Goal: Transaction & Acquisition: Purchase product/service

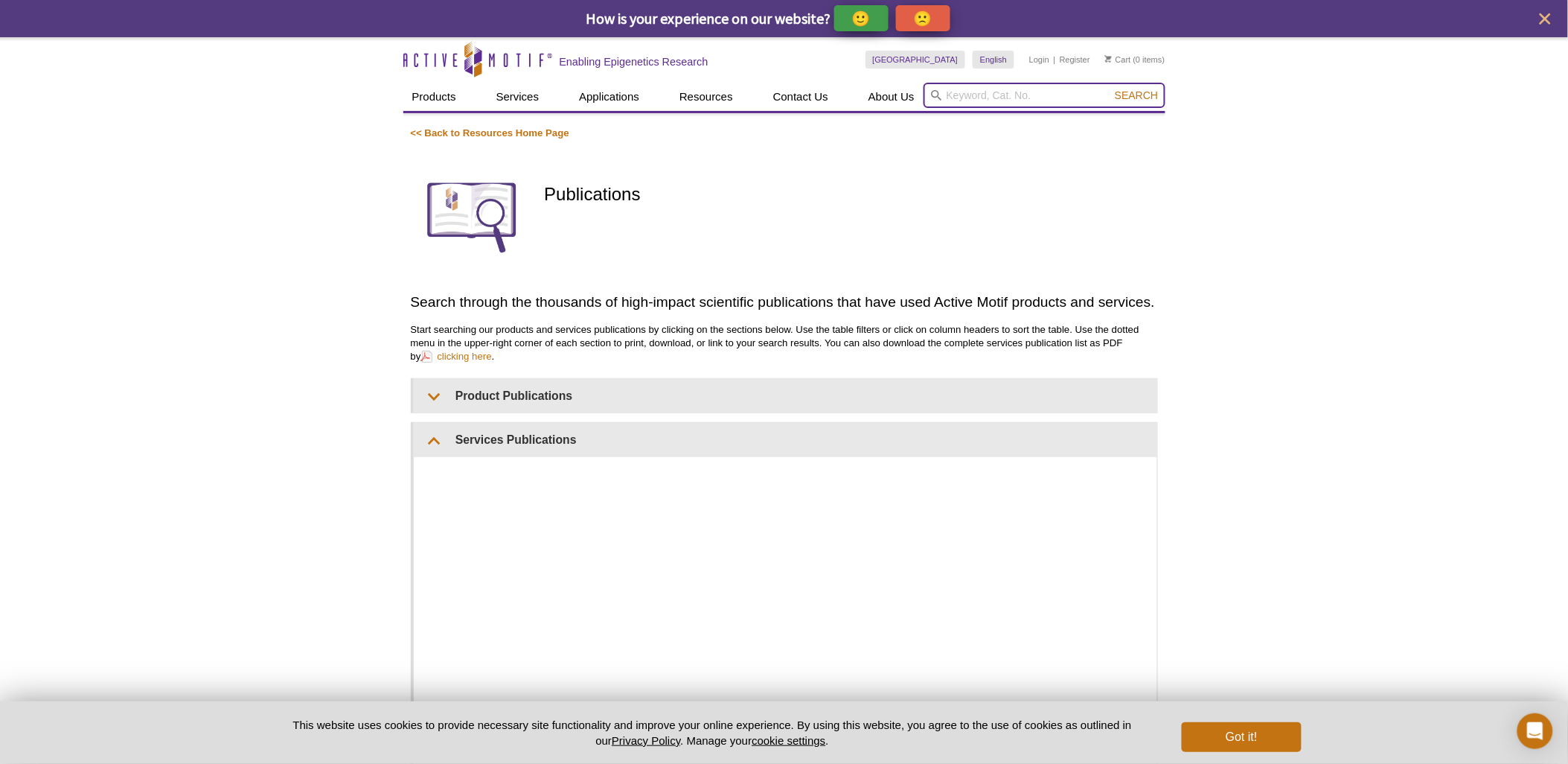
click at [986, 94] on input "search" at bounding box center [1044, 94] width 242 height 25
paste input "61067"
type input "61067"
click at [1111, 88] on button "Search" at bounding box center [1136, 95] width 52 height 14
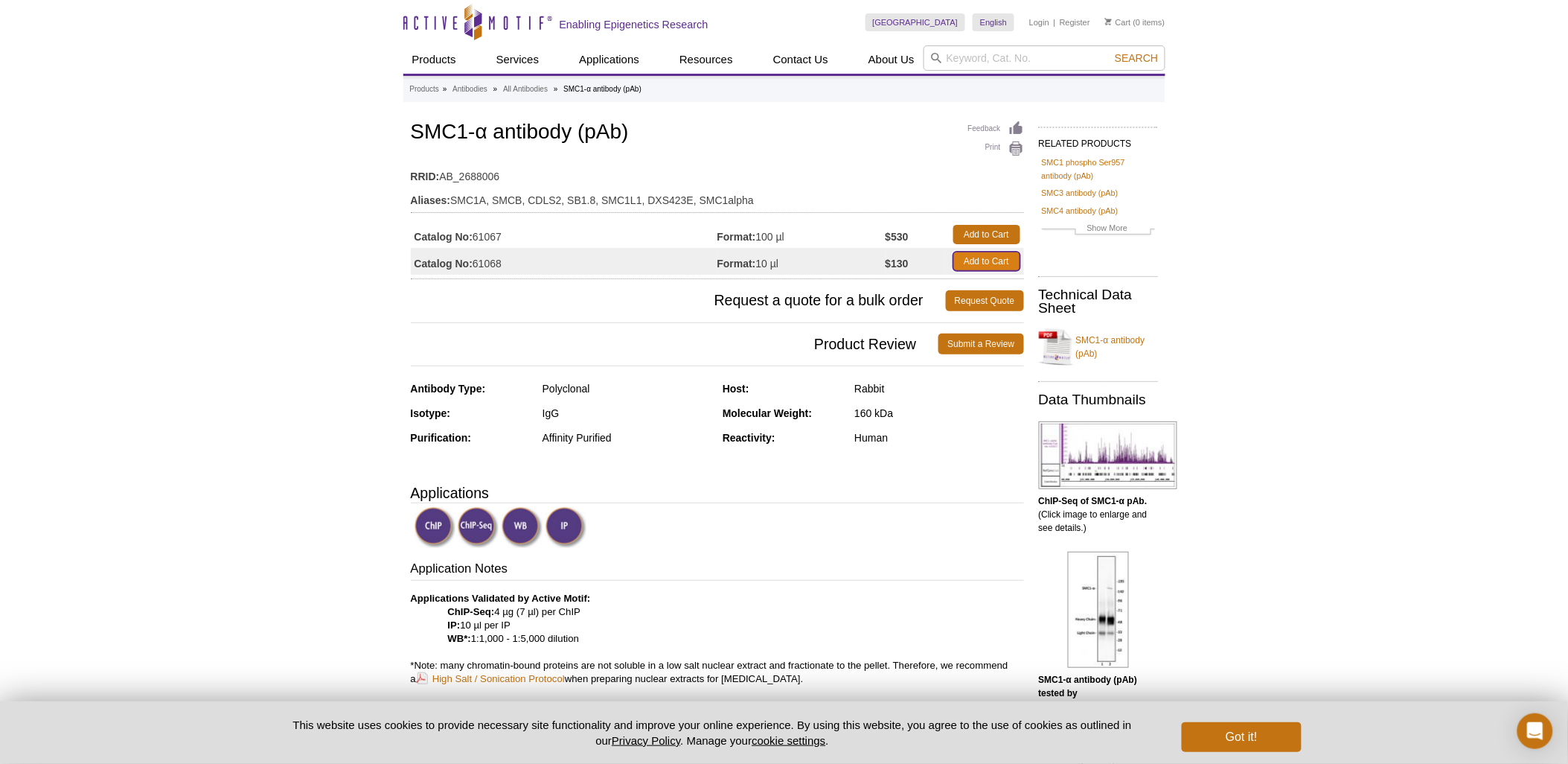
click at [984, 252] on link "Add to Cart" at bounding box center [987, 261] width 67 height 20
click at [482, 131] on h1 "SMC1-α antibody (pAb)" at bounding box center [717, 132] width 614 height 25
drag, startPoint x: 417, startPoint y: 130, endPoint x: 640, endPoint y: 131, distance: 223.0
click at [640, 131] on h1 "SMC1-α antibody (pAb)" at bounding box center [717, 132] width 614 height 25
copy h1 "SMC1-α antibody (pAb)"
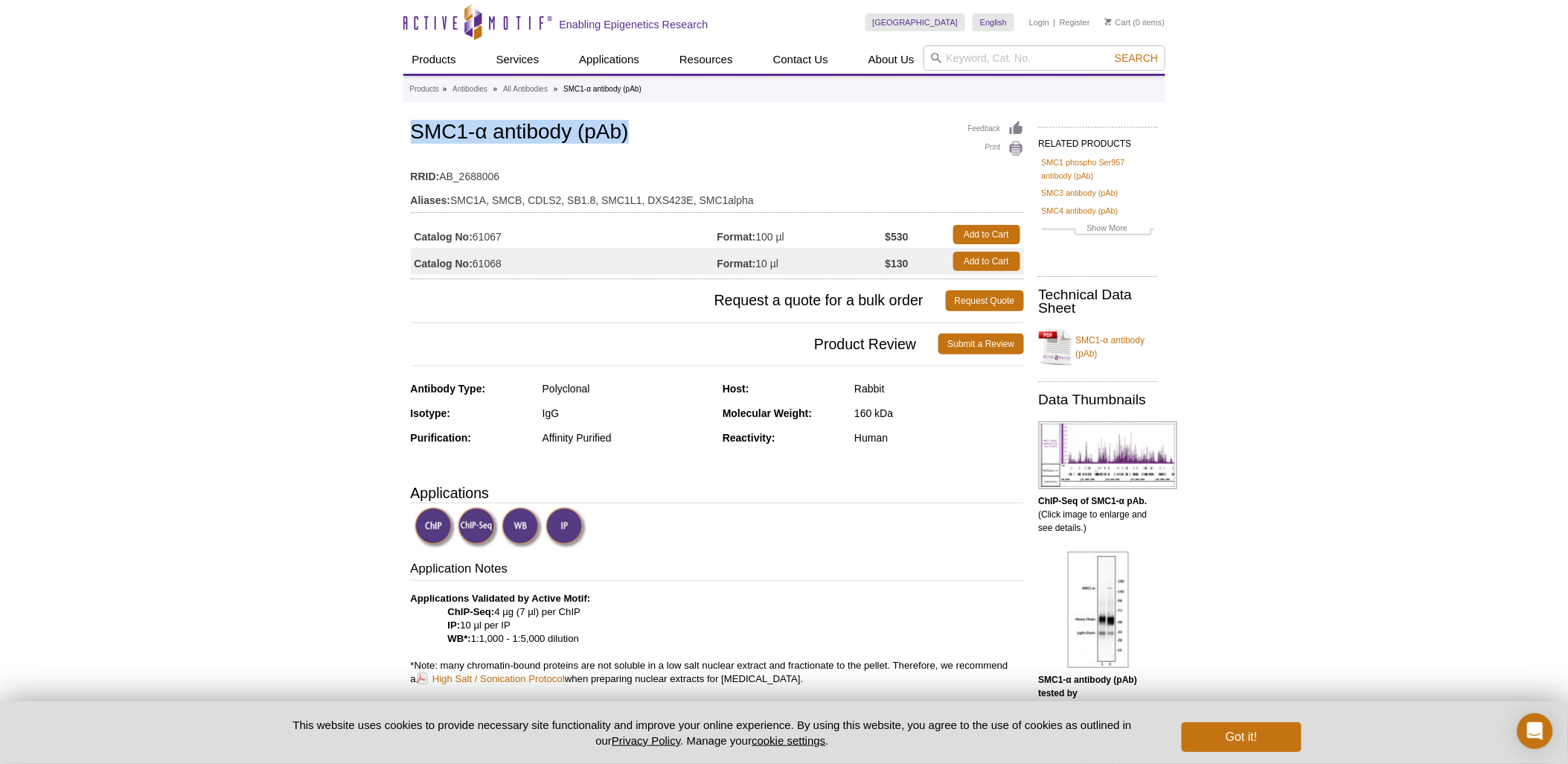
copy h1 "SMC1-α antibody (pAb)"
drag, startPoint x: 476, startPoint y: 233, endPoint x: 502, endPoint y: 236, distance: 26.2
click at [502, 236] on td "Catalog No: 61067" at bounding box center [564, 234] width 306 height 27
copy td "61067"
click at [1140, 25] on li "Cart (0 items)" at bounding box center [1135, 22] width 60 height 18
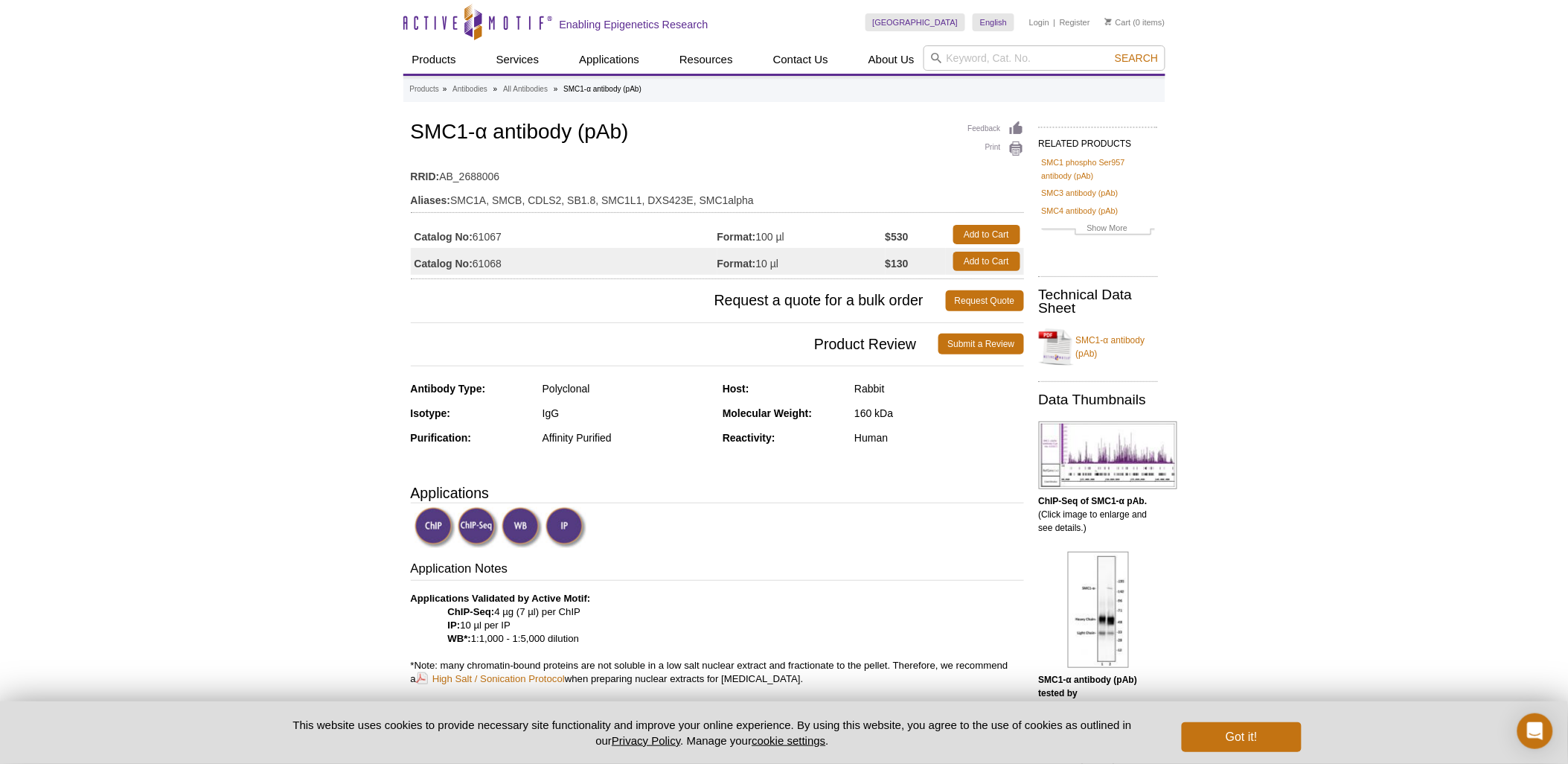
click at [1119, 15] on li "Cart (0 items)" at bounding box center [1135, 22] width 60 height 18
click at [1117, 22] on link "Cart" at bounding box center [1118, 22] width 26 height 10
